Goal: Information Seeking & Learning: Learn about a topic

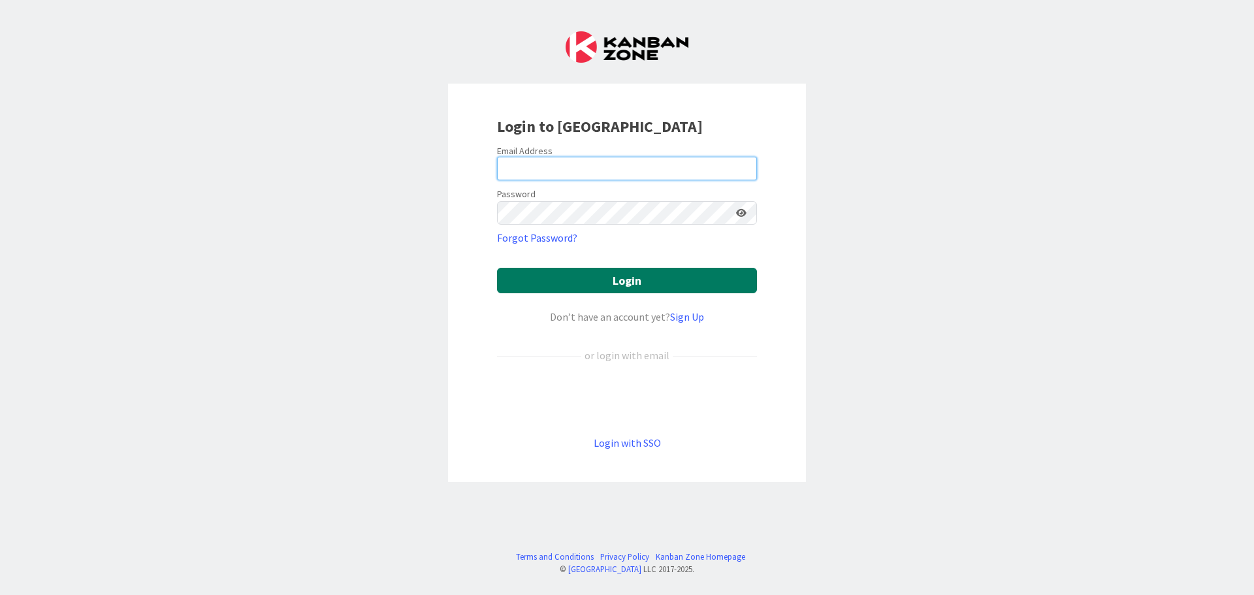
type input "[PERSON_NAME][EMAIL_ADDRESS][DOMAIN_NAME]"
click at [619, 287] on button "Login" at bounding box center [627, 280] width 260 height 25
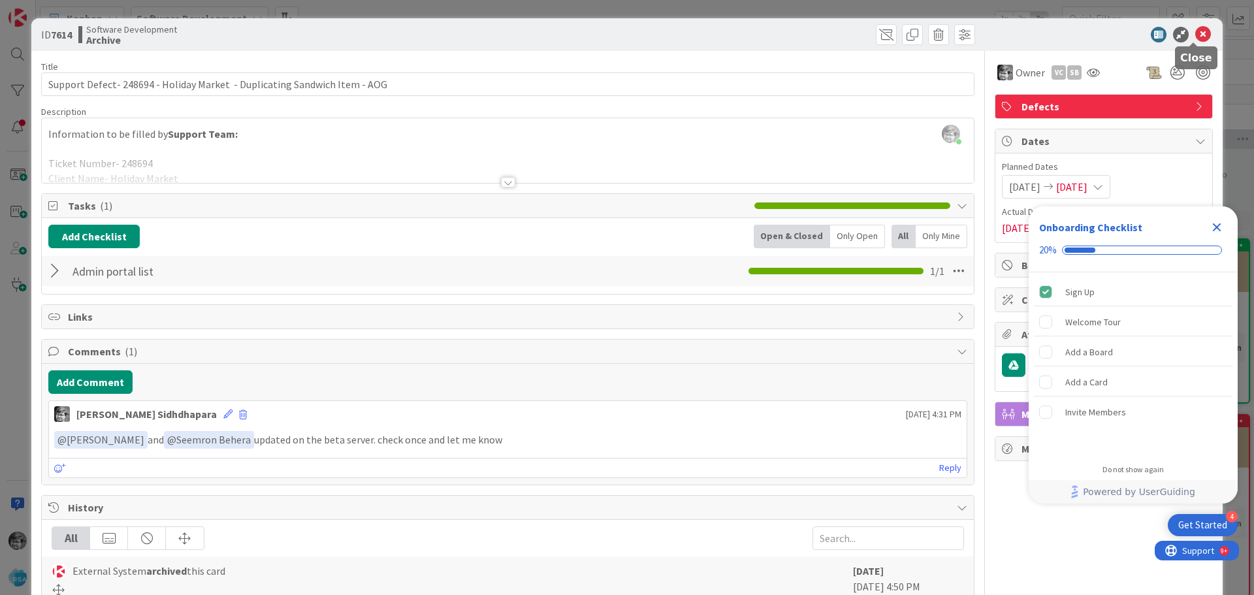
click at [1195, 27] on icon at bounding box center [1203, 35] width 16 height 16
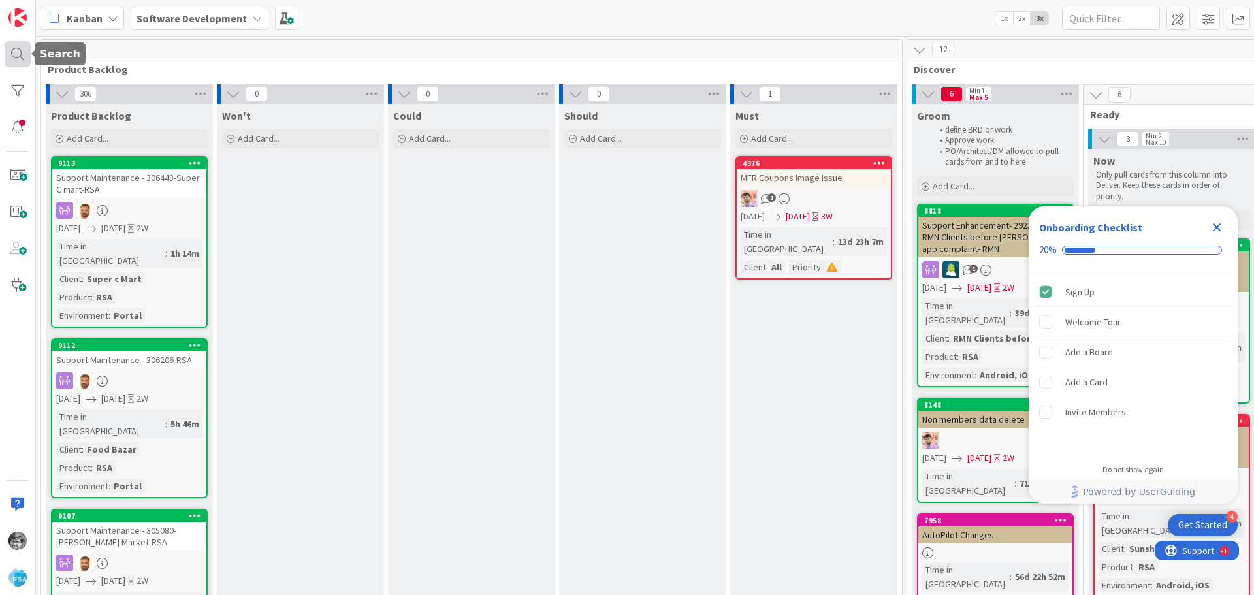
click at [14, 48] on div at bounding box center [18, 54] width 26 height 26
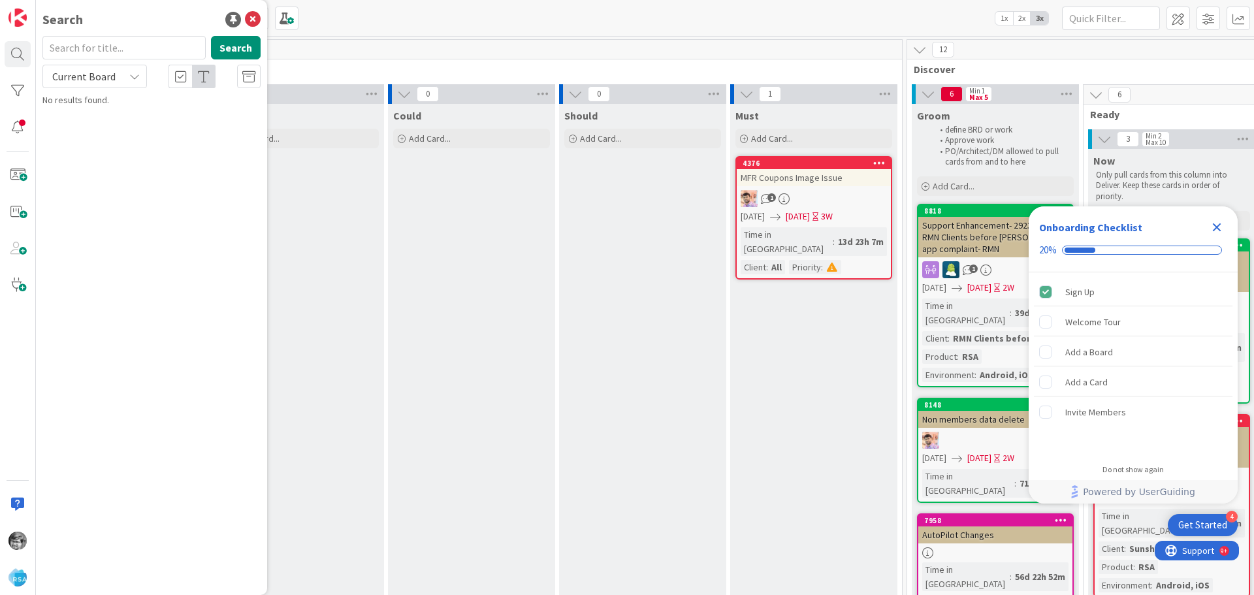
click at [115, 43] on input "text" at bounding box center [123, 48] width 163 height 24
type input "8398"
click at [234, 55] on button "Search" at bounding box center [236, 48] width 50 height 24
click at [130, 125] on span "Support Enhancement- 276611 - Holiday Market - Too Many Sandwiches Per Timeslot" at bounding box center [153, 121] width 185 height 25
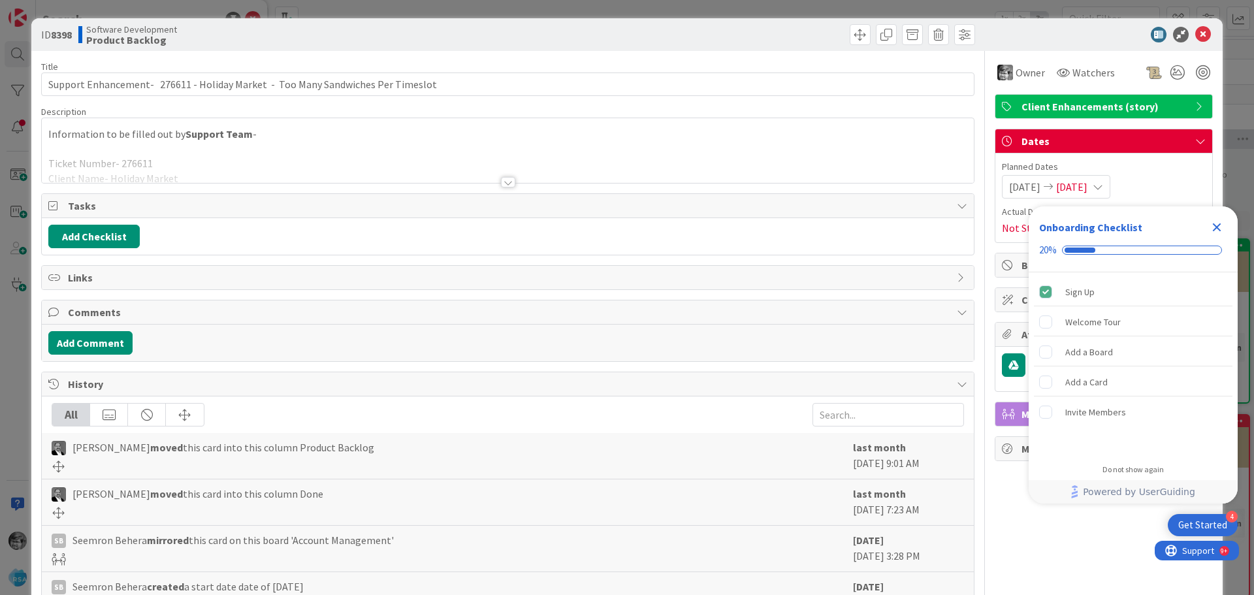
click at [509, 181] on div at bounding box center [508, 182] width 14 height 10
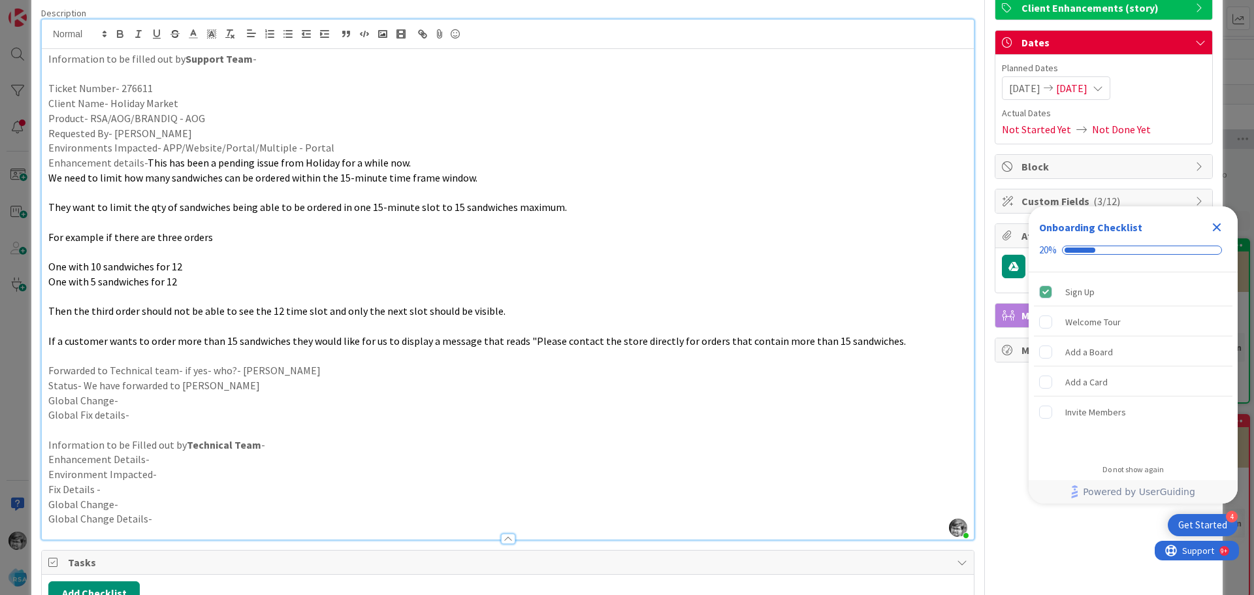
scroll to position [131, 0]
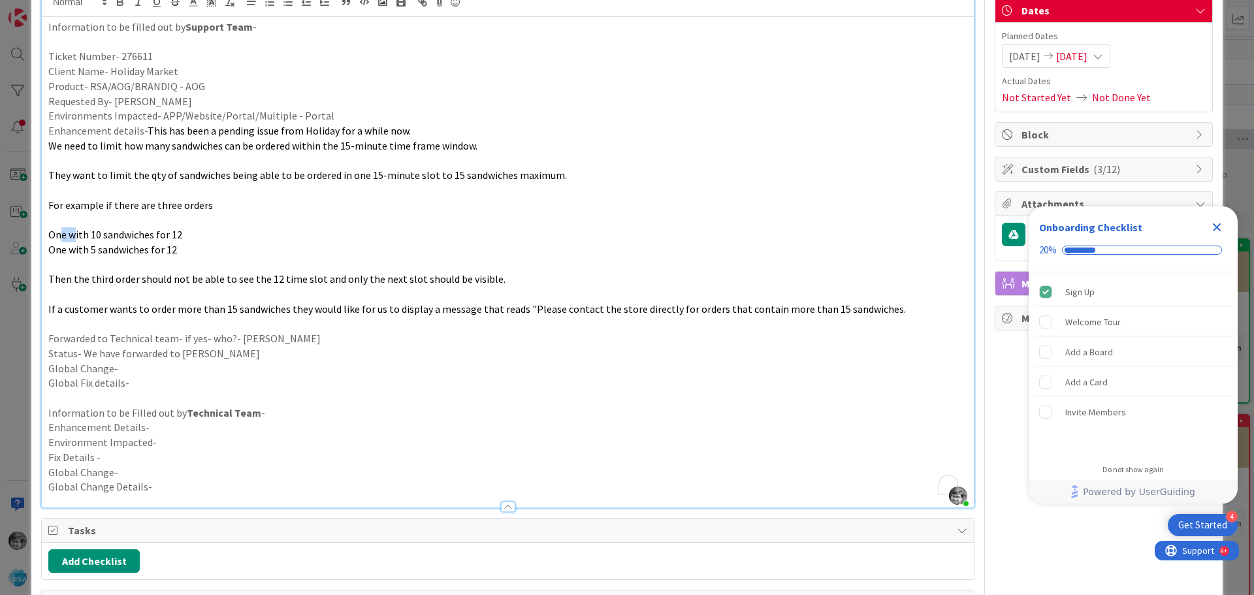
drag, startPoint x: 59, startPoint y: 236, endPoint x: 77, endPoint y: 232, distance: 18.6
click at [77, 232] on span "One with 10 sandwiches for 12" at bounding box center [115, 234] width 134 height 13
click at [98, 230] on p "One with 10 sandwiches for 12" at bounding box center [507, 234] width 919 height 15
click at [124, 238] on span "One with 10 sandwiches for 12" at bounding box center [115, 234] width 134 height 13
drag, startPoint x: 127, startPoint y: 234, endPoint x: 183, endPoint y: 234, distance: 56.8
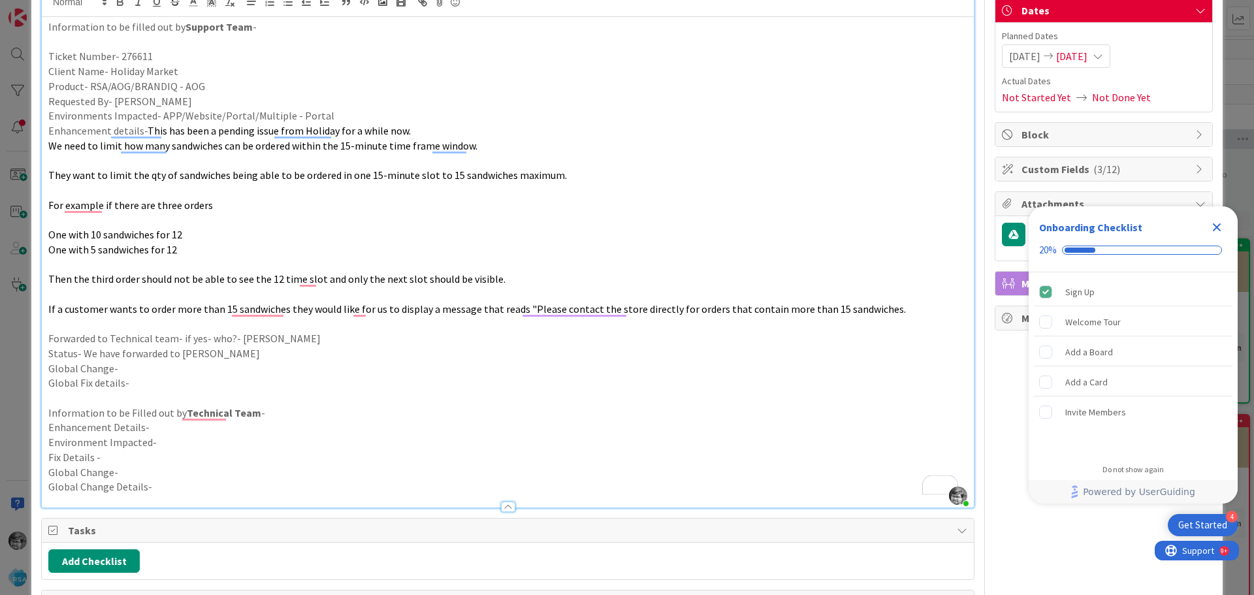
click at [183, 234] on p "One with 10 sandwiches for 12" at bounding box center [507, 234] width 919 height 15
drag, startPoint x: 52, startPoint y: 249, endPoint x: 78, endPoint y: 246, distance: 26.2
click at [74, 247] on span "One with 5 sandwiches for 12" at bounding box center [112, 249] width 129 height 13
click at [93, 246] on span "One with 5 sandwiches for 12" at bounding box center [112, 249] width 129 height 13
drag, startPoint x: 195, startPoint y: 252, endPoint x: 101, endPoint y: 240, distance: 94.8
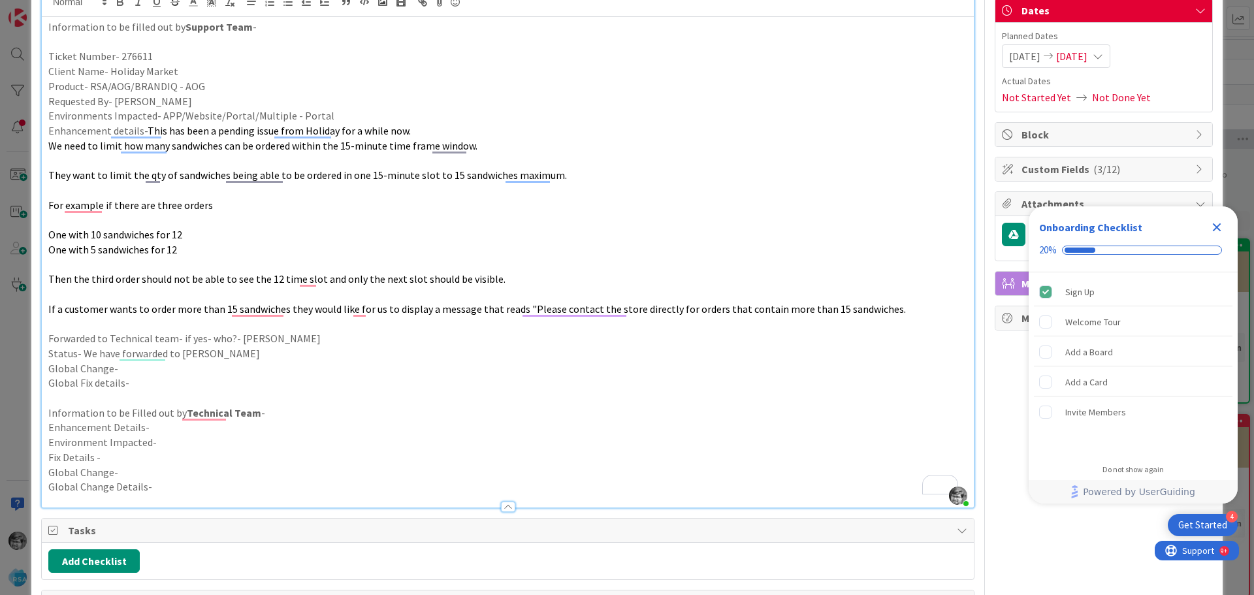
click at [101, 240] on div "Information to be filled out by Support Team - Ticket Number- 276611 Client Nam…" at bounding box center [508, 262] width 932 height 490
click at [381, 285] on span "Then the third order should not be able to see the 12 time slot and only the ne…" at bounding box center [276, 278] width 457 height 13
click at [499, 314] on span "If a customer wants to order more than 15 sandwiches they would like for us to …" at bounding box center [476, 308] width 857 height 13
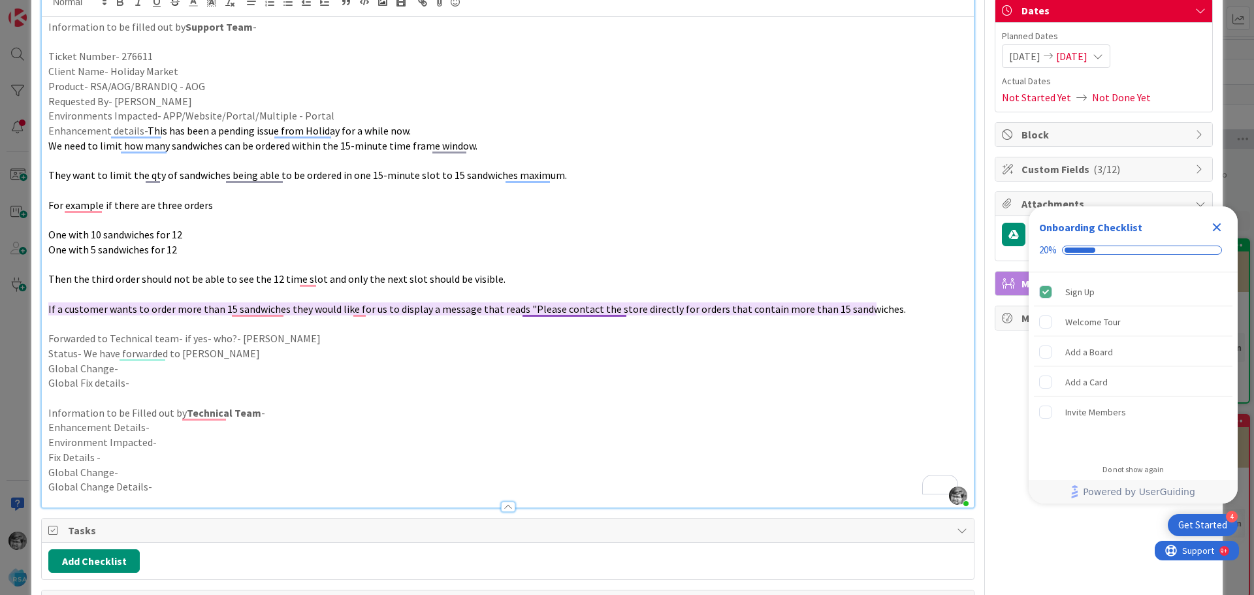
click at [538, 310] on span "If a customer wants to order more than 15 sandwiches they would like for us to …" at bounding box center [476, 308] width 857 height 13
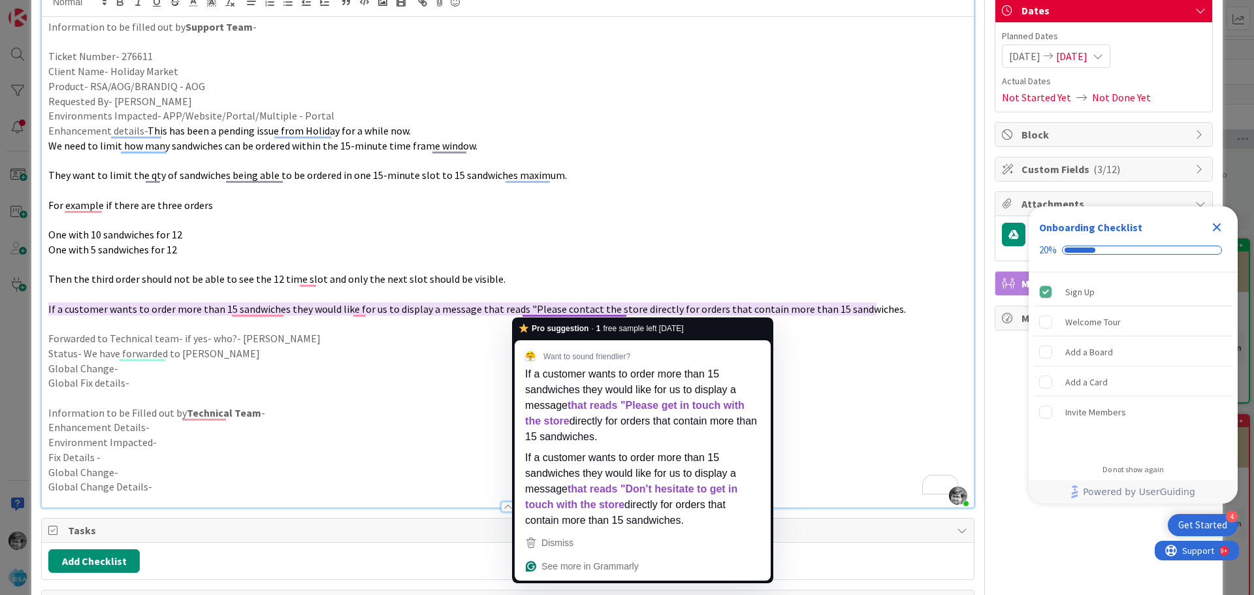
click at [413, 306] on span "If a customer wants to order more than 15 sandwiches they would like for us to …" at bounding box center [476, 308] width 857 height 13
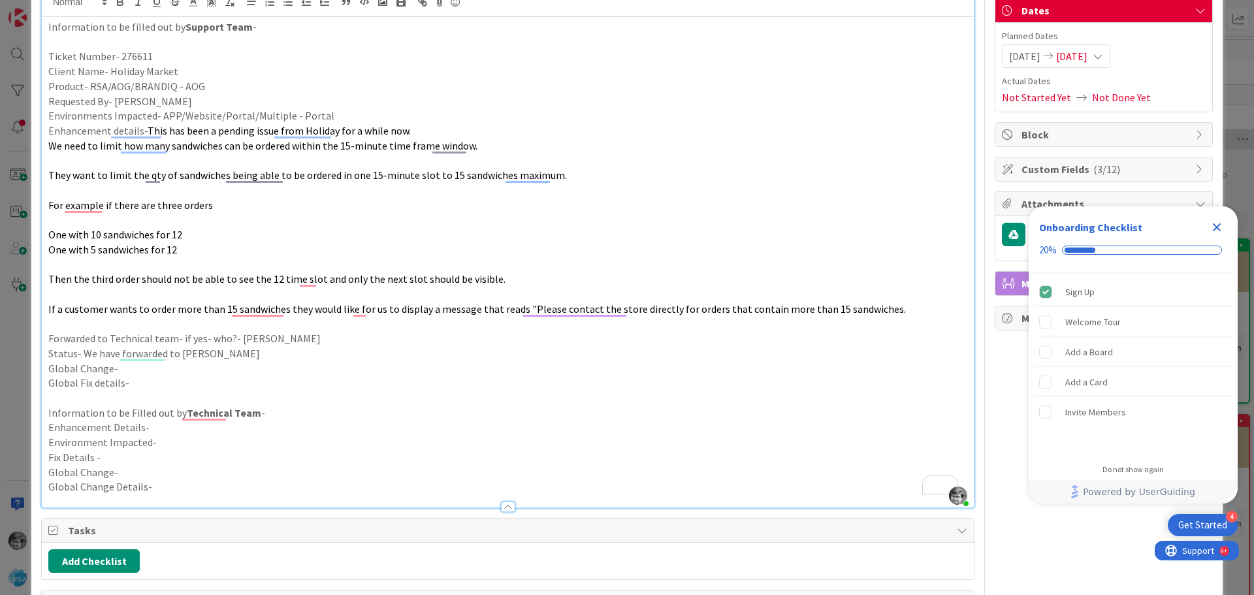
click at [230, 309] on span "If a customer wants to order more than 15 sandwiches they would like for us to …" at bounding box center [476, 308] width 857 height 13
drag, startPoint x: 450, startPoint y: 313, endPoint x: 460, endPoint y: 311, distance: 10.0
click at [451, 313] on span "If a customer wants to order more than 15 sandwiches they would like for us to …" at bounding box center [476, 308] width 857 height 13
click at [637, 309] on span "If a customer wants to order more than 15 sandwiches they would like for us to …" at bounding box center [476, 308] width 857 height 13
click at [697, 313] on span "If a customer wants to order more than 15 sandwiches they would like for us to …" at bounding box center [476, 308] width 857 height 13
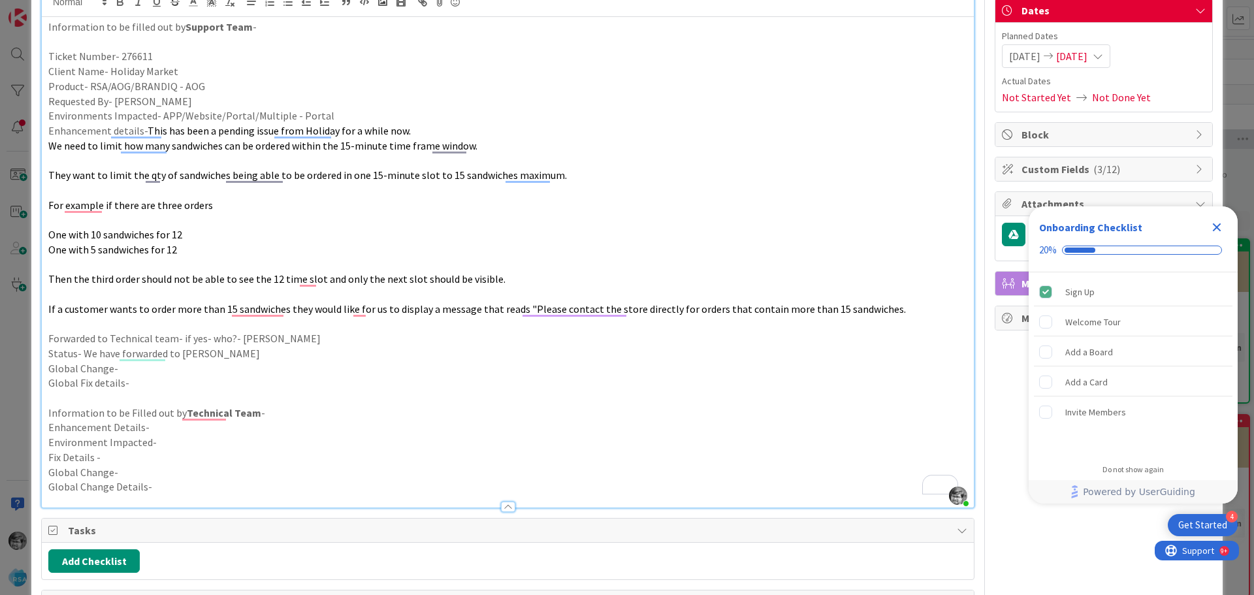
click at [711, 311] on span "If a customer wants to order more than 15 sandwiches they would like for us to …" at bounding box center [476, 308] width 857 height 13
drag, startPoint x: 748, startPoint y: 309, endPoint x: 861, endPoint y: 309, distance: 113.6
click at [861, 309] on span "If a customer wants to order more than 15 sandwiches they would like for us to …" at bounding box center [476, 308] width 857 height 13
click at [787, 313] on span "If a customer wants to order more than 15 sandwiches they would like for us to …" at bounding box center [476, 308] width 857 height 13
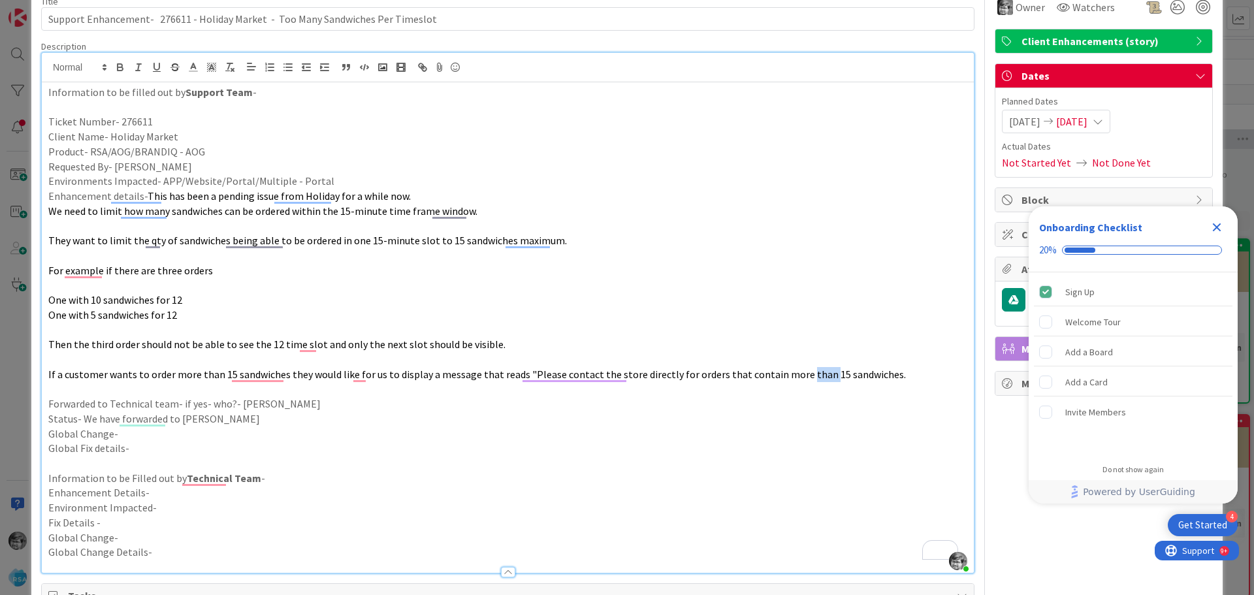
scroll to position [0, 0]
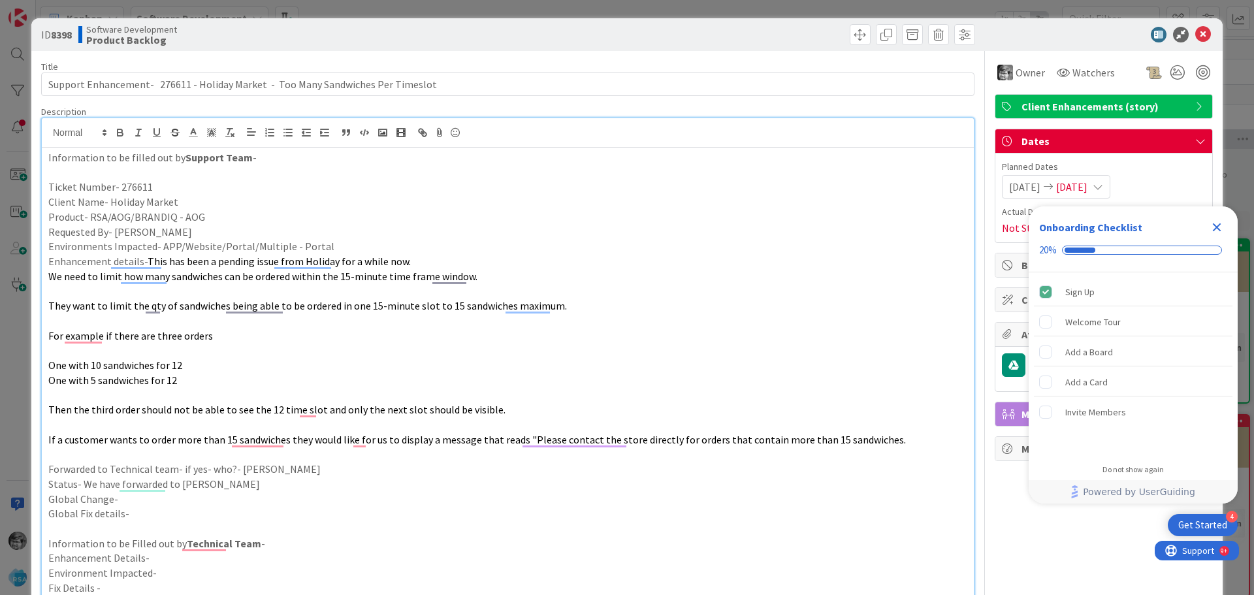
click at [54, 39] on b "8398" at bounding box center [61, 34] width 21 height 13
copy b "8398"
click at [1212, 223] on icon "Close Checklist" at bounding box center [1217, 227] width 16 height 16
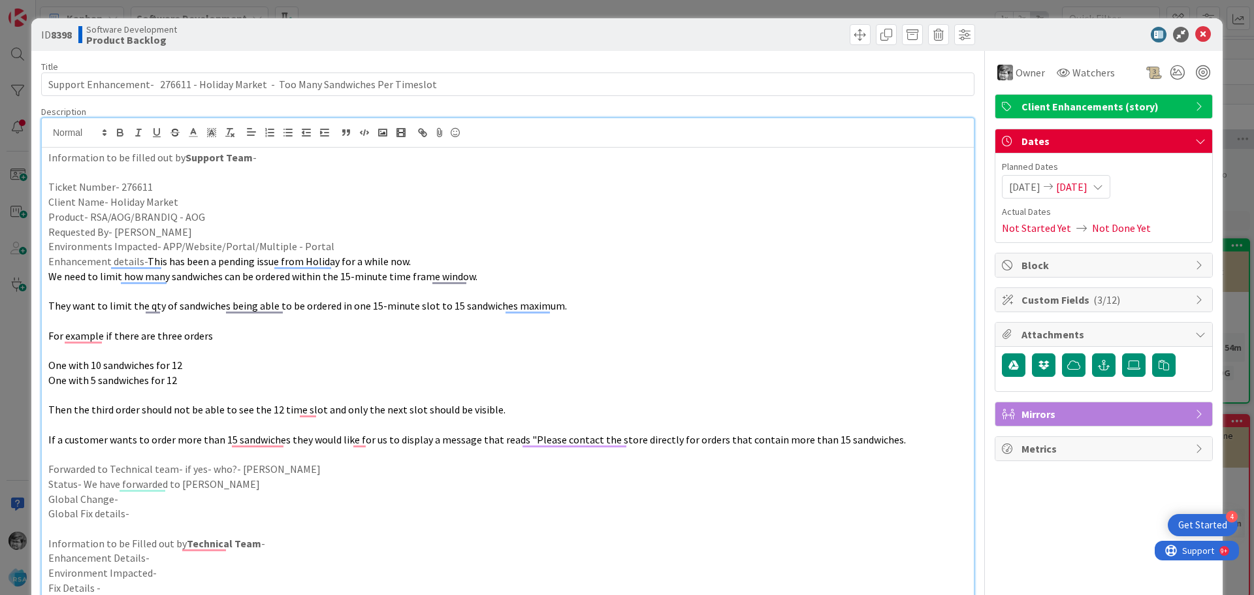
click at [1021, 187] on span "[DATE]" at bounding box center [1024, 187] width 31 height 16
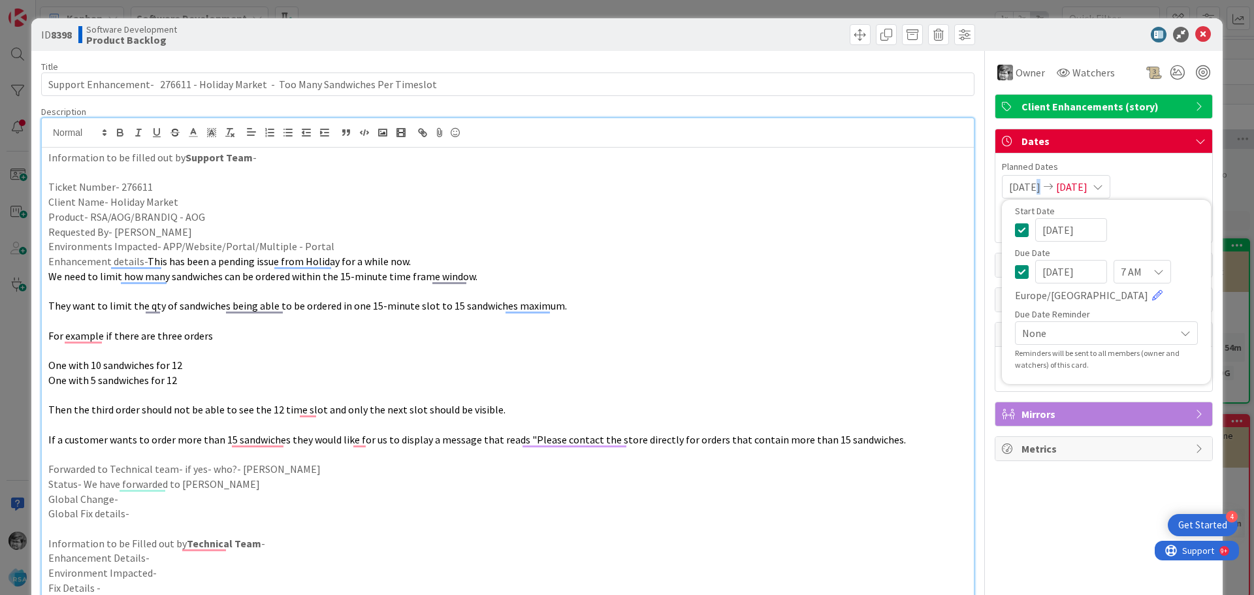
click at [1021, 187] on span "[DATE]" at bounding box center [1024, 187] width 31 height 16
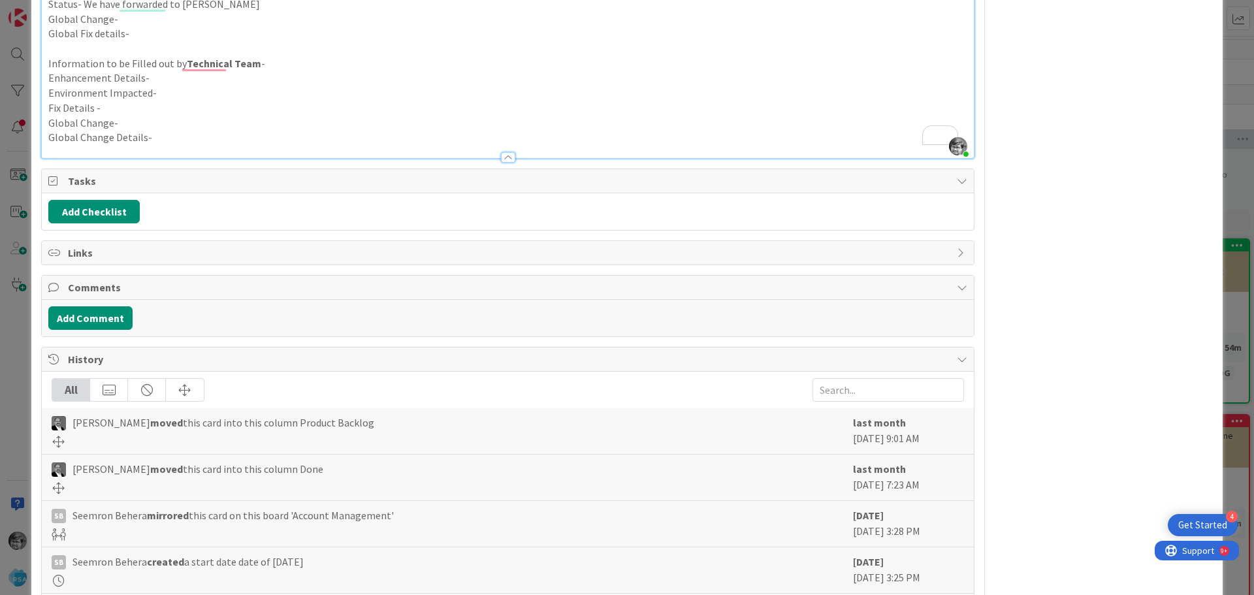
scroll to position [582, 0]
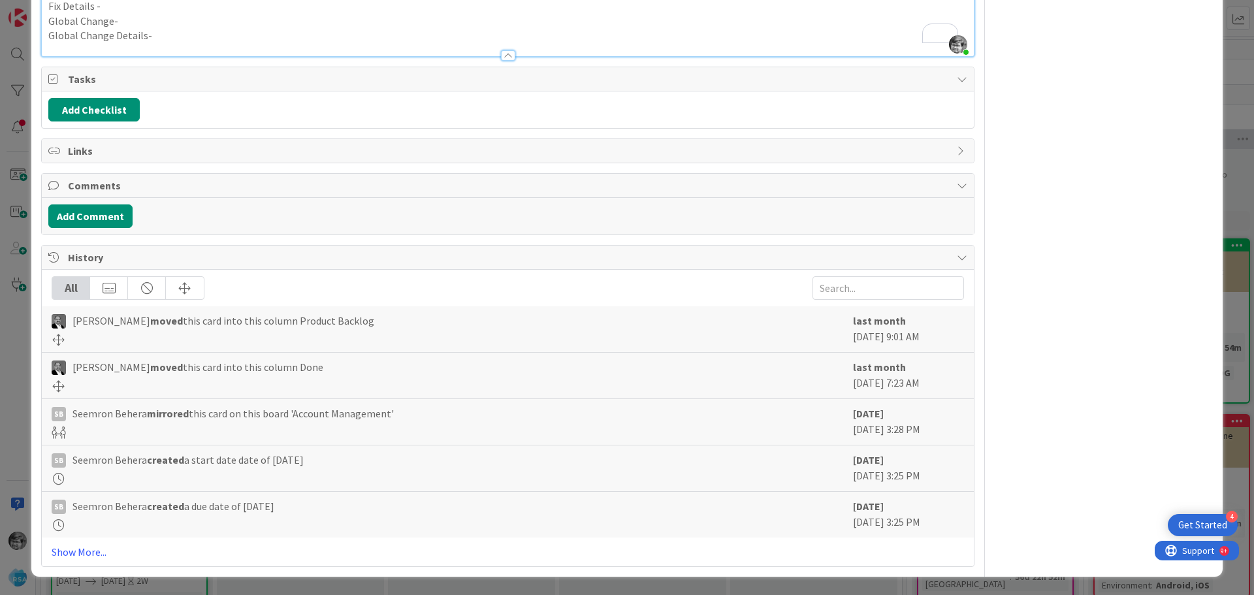
drag, startPoint x: 841, startPoint y: 524, endPoint x: 949, endPoint y: 524, distance: 107.7
click at [949, 524] on div "SB [PERSON_NAME] created a due date of [DATE] [DATE] [DATE] 3:25 PM" at bounding box center [508, 515] width 932 height 46
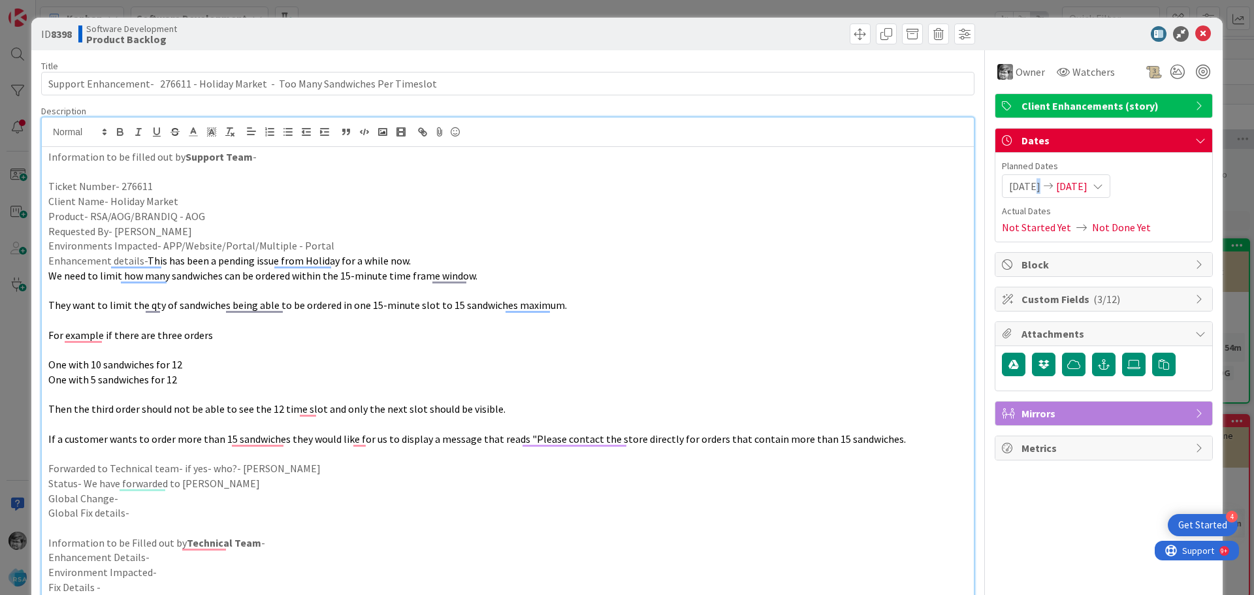
scroll to position [0, 0]
click at [200, 302] on span "They want to limit the qty of sandwiches being able to be ordered in one 15-min…" at bounding box center [307, 305] width 518 height 13
click at [35, 477] on div "ID 8398 Software Development Product Backlog Title 83 / 128 Support Enhancement…" at bounding box center [626, 588] width 1191 height 1140
click at [1197, 34] on icon at bounding box center [1203, 35] width 16 height 16
